Goal: Find specific page/section: Find specific page/section

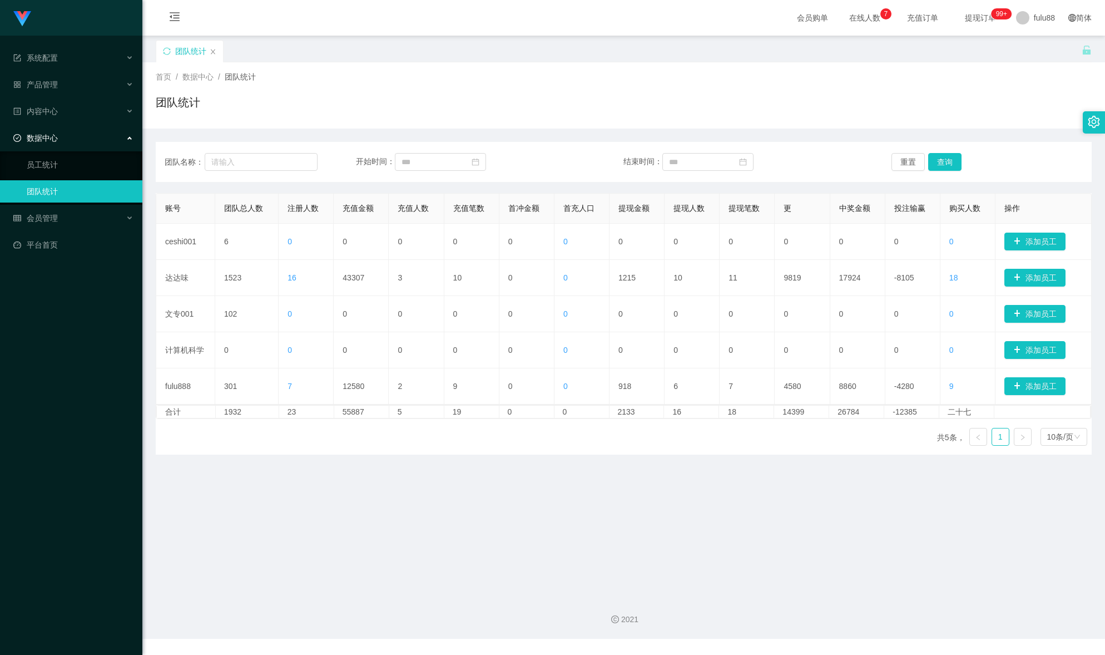
click at [621, 482] on main "关闭门户 关闭右侧 关闭其他 刷新页面 团队统计 首页 / 数据中心 / 团队统计 / 团队统计 团队名称： 开始时间： 结束时间： 重置 查询 账号 团队总…" at bounding box center [623, 311] width 963 height 551
click at [1016, 469] on main "关闭门户 关闭右侧 关闭其他 刷新页面 团队统计 首页 / 数据中心 / 团队统计 / 团队统计 团队名称： 开始时间： 结束时间： 重置 查询 账号 团队总…" at bounding box center [623, 311] width 963 height 551
click at [655, 14] on div "会员购单 在线人数 0 1 2 3 4 5 6 7 8 9 0 1 2 3 4 5 6 7 8 9 0 1 2 3 4 5 6 7 8 9 充值订单 提现订单…" at bounding box center [623, 18] width 963 height 36
drag, startPoint x: 489, startPoint y: 55, endPoint x: 489, endPoint y: 9, distance: 45.6
click at [489, 54] on div "团队统计" at bounding box center [619, 59] width 926 height 38
